Goal: Check status: Check status

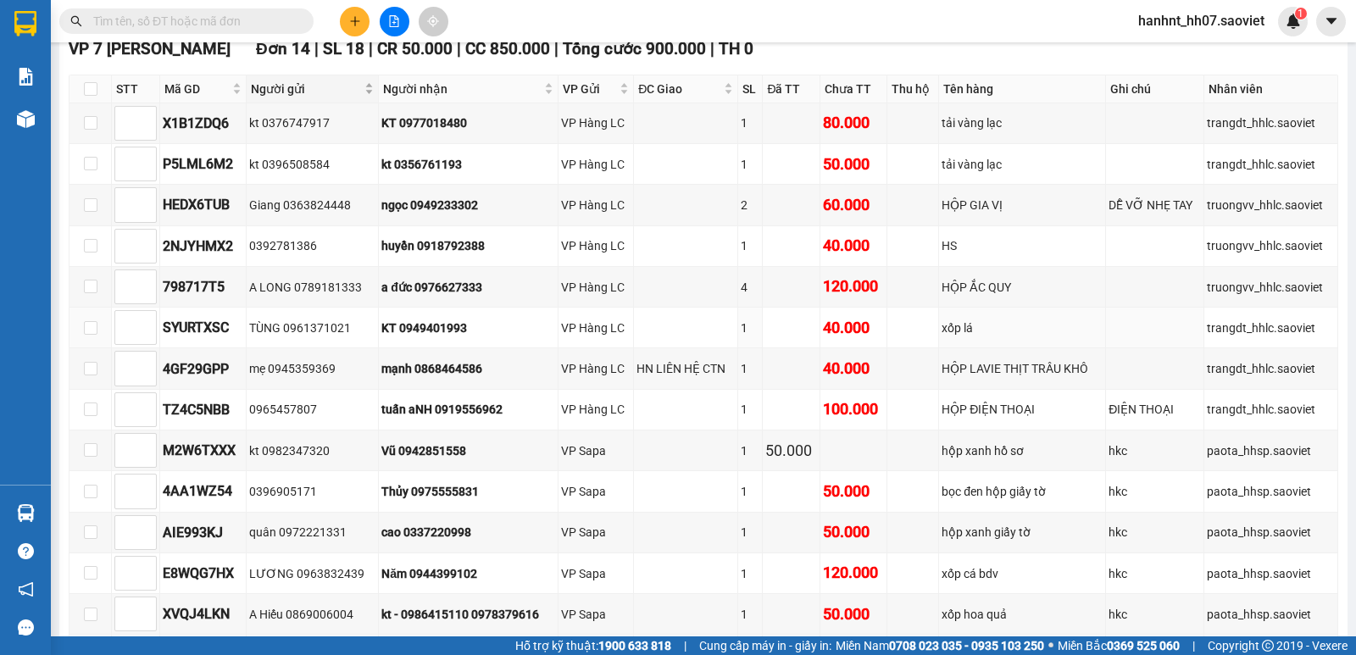
scroll to position [1498, 0]
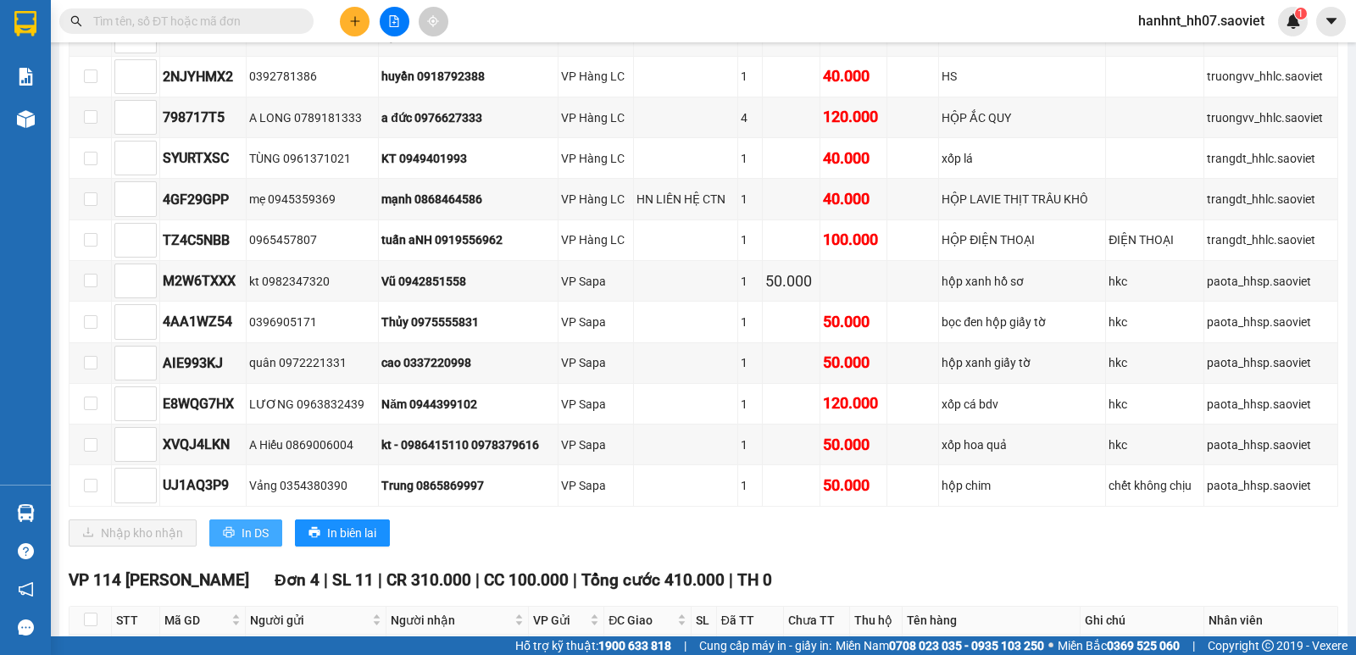
click at [232, 533] on icon "printer" at bounding box center [229, 532] width 12 height 12
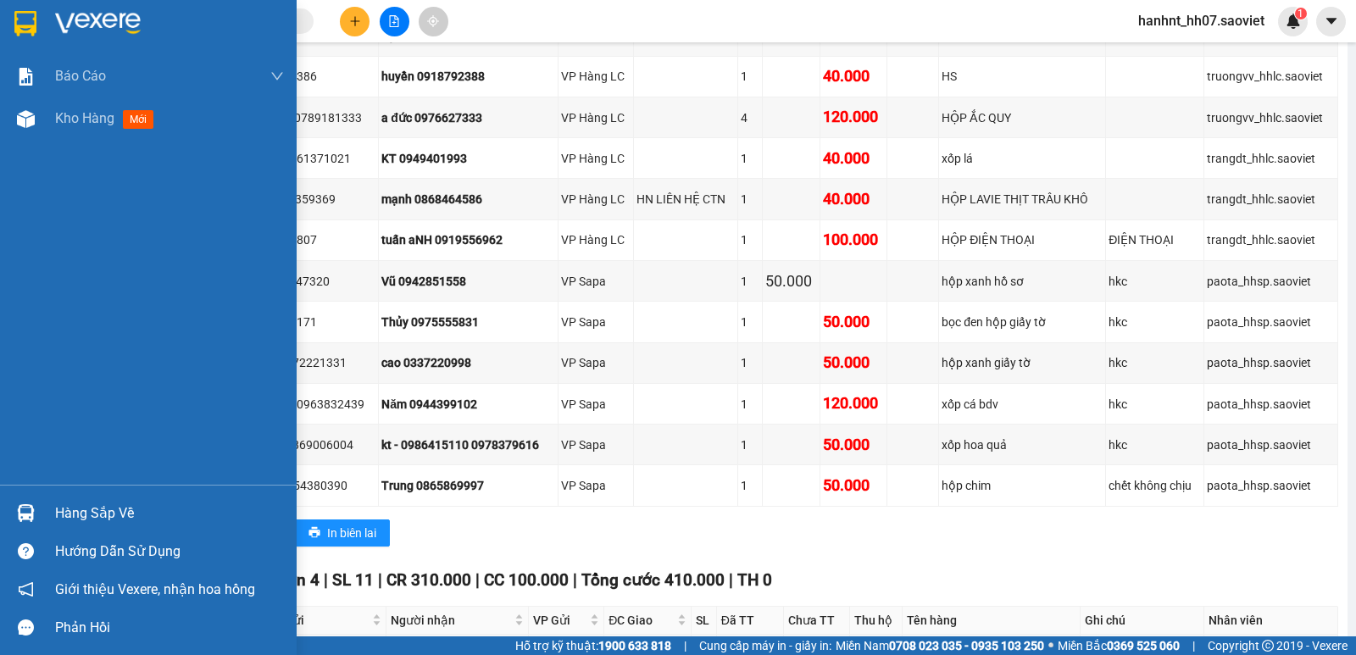
click at [23, 504] on div at bounding box center [26, 513] width 30 height 30
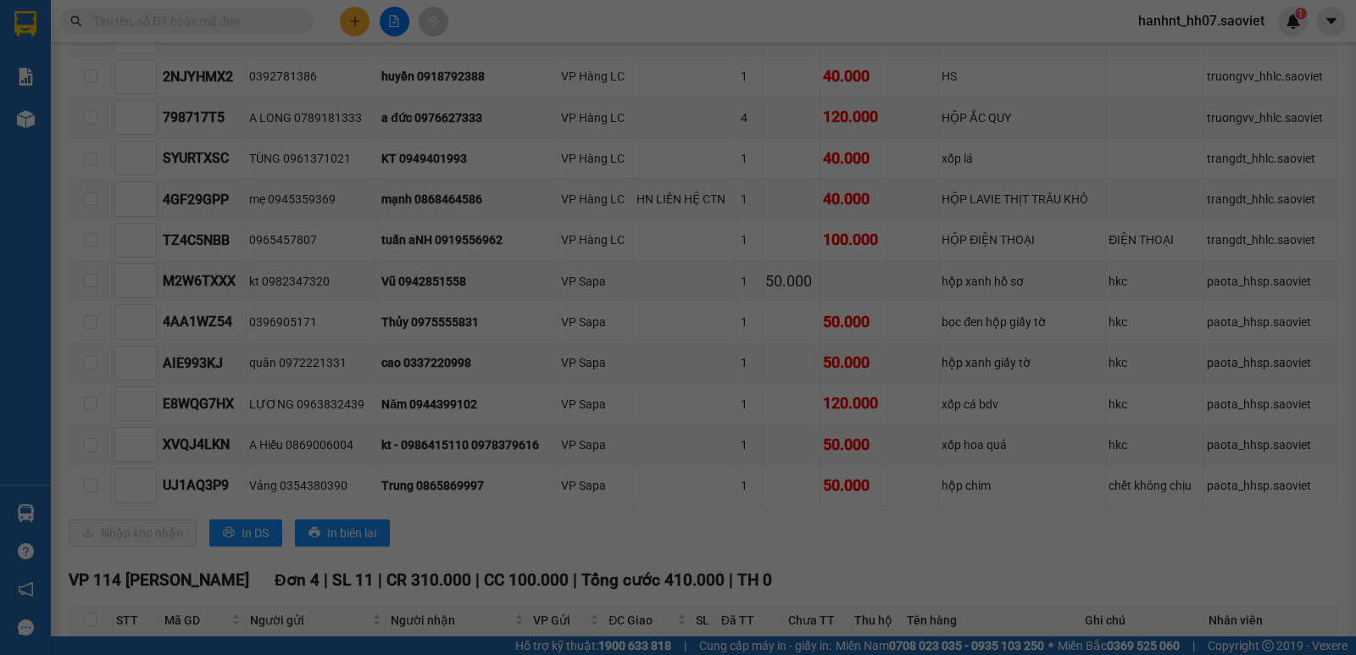
scroll to position [27, 0]
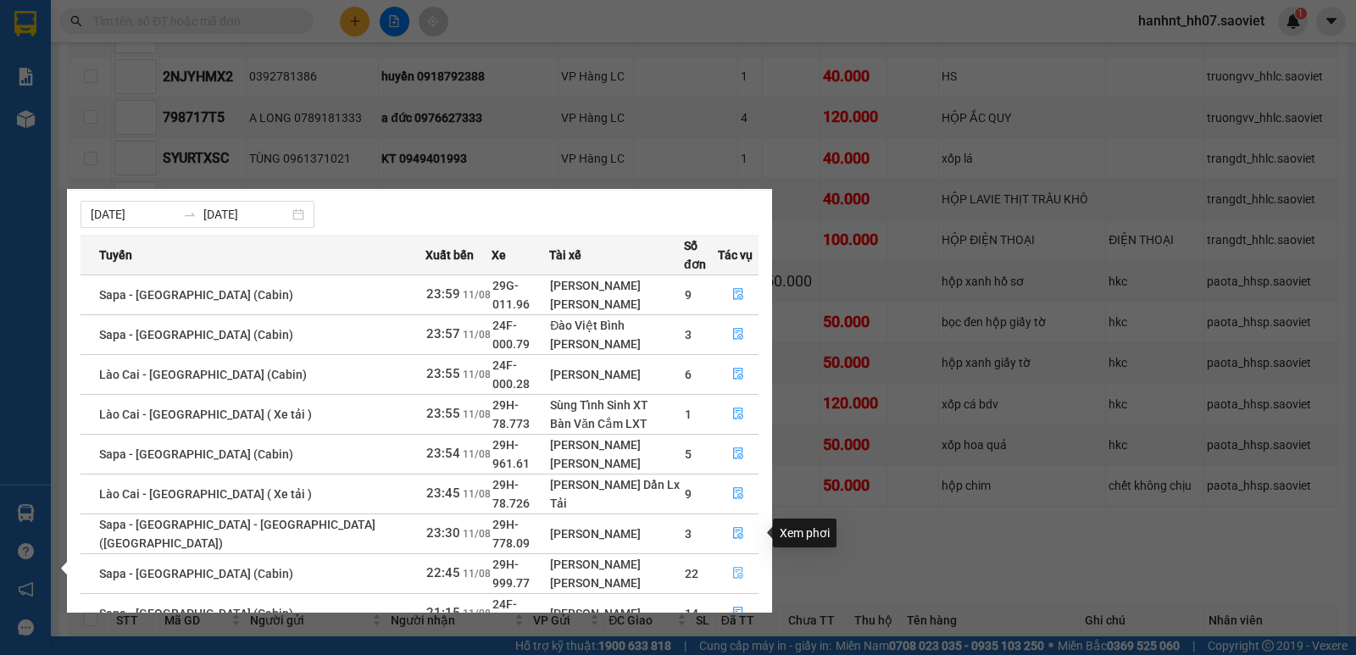
click at [732, 567] on icon "file-done" at bounding box center [738, 573] width 12 height 12
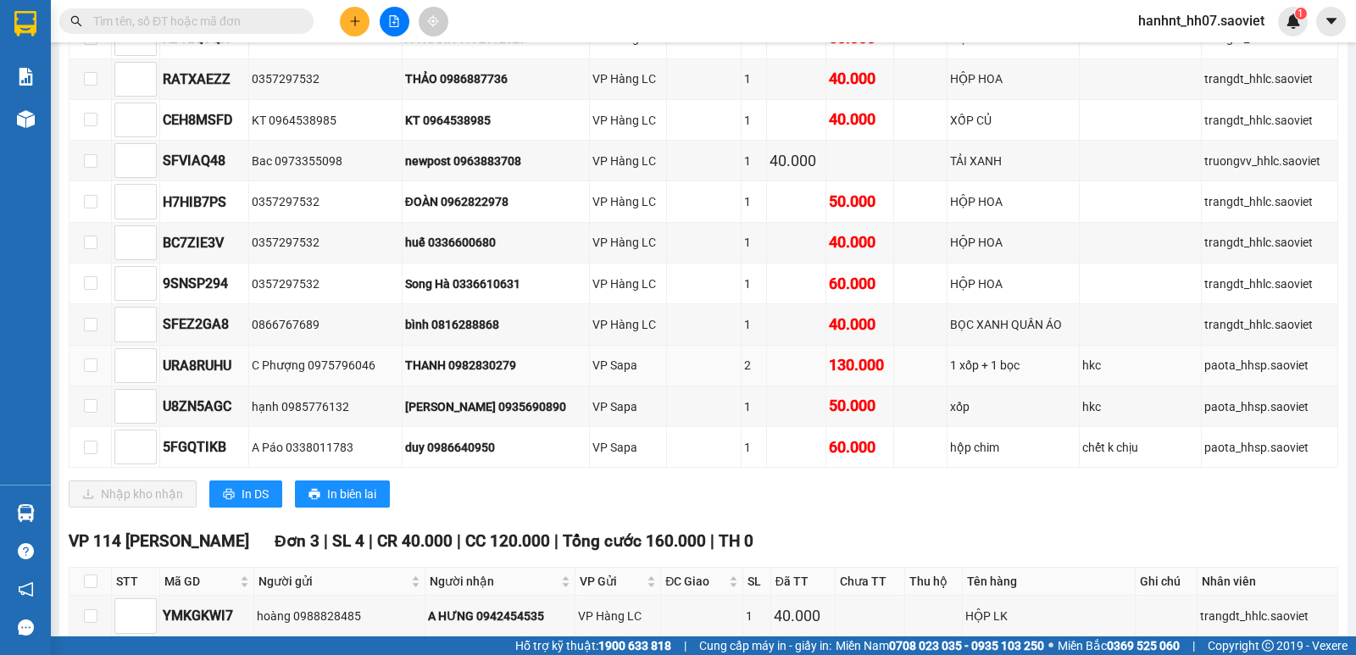
scroll to position [722, 0]
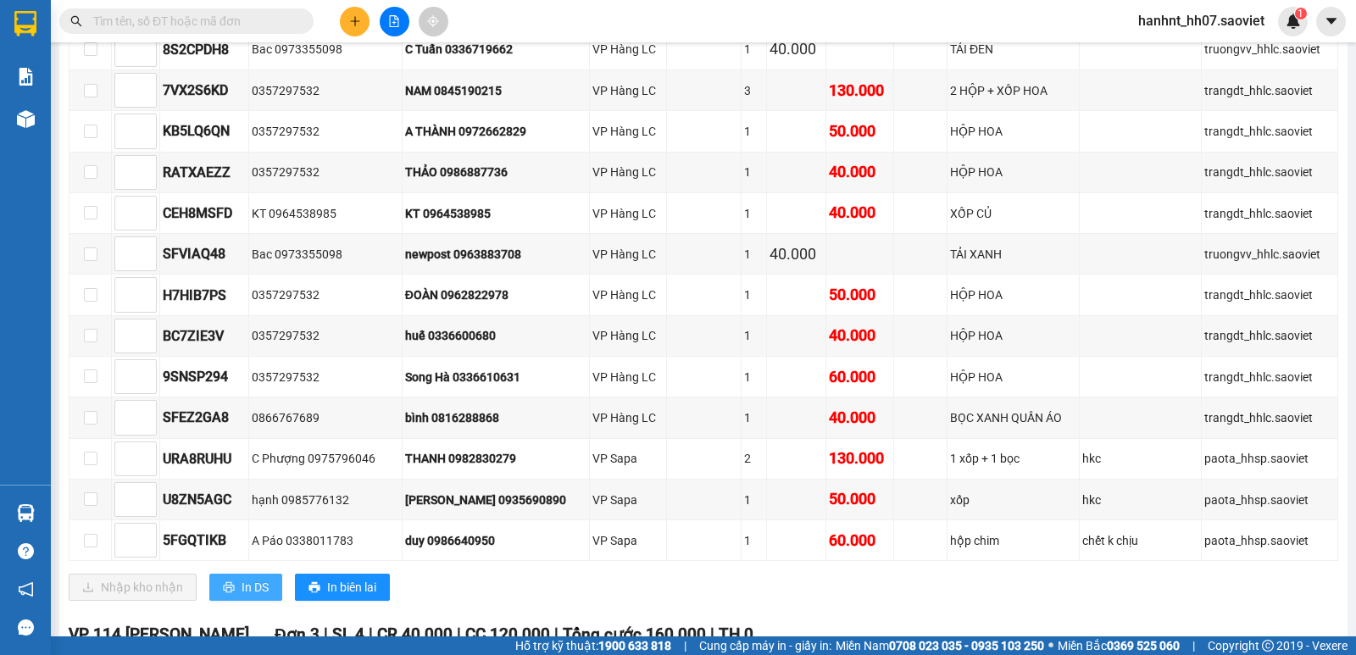
click at [242, 588] on span "In DS" at bounding box center [255, 587] width 27 height 19
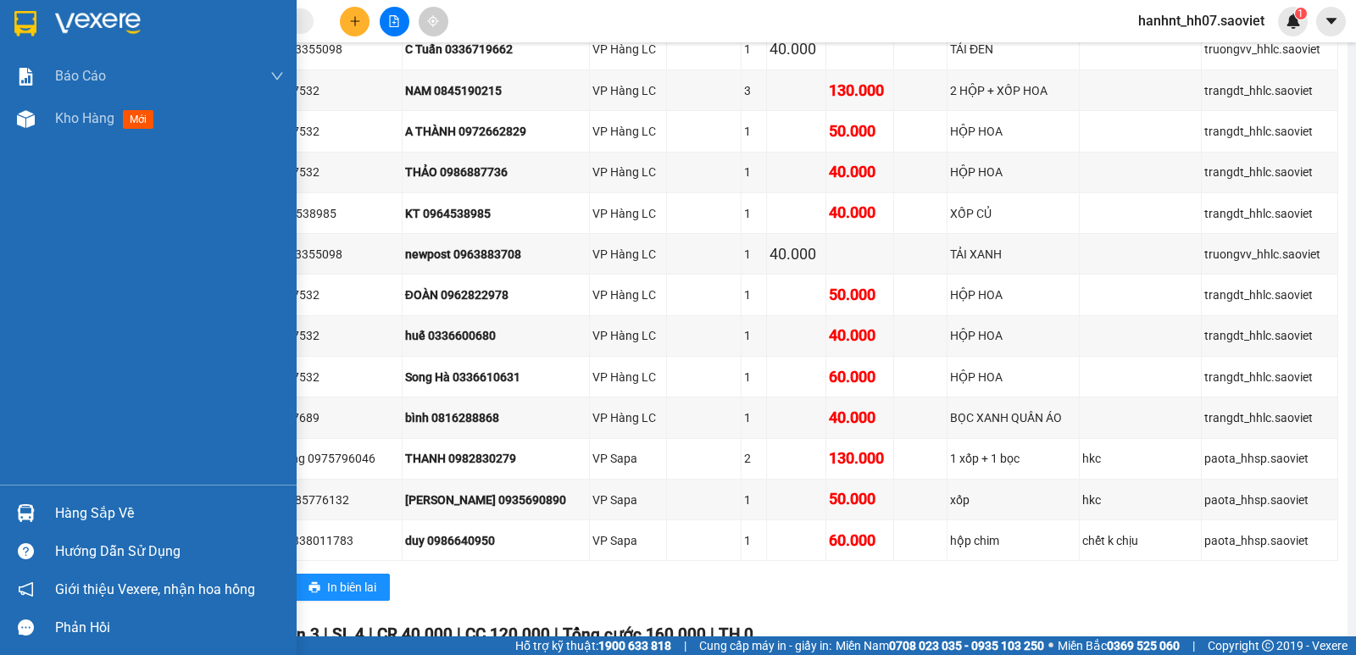
click at [20, 513] on img at bounding box center [26, 513] width 18 height 18
